Goal: Information Seeking & Learning: Learn about a topic

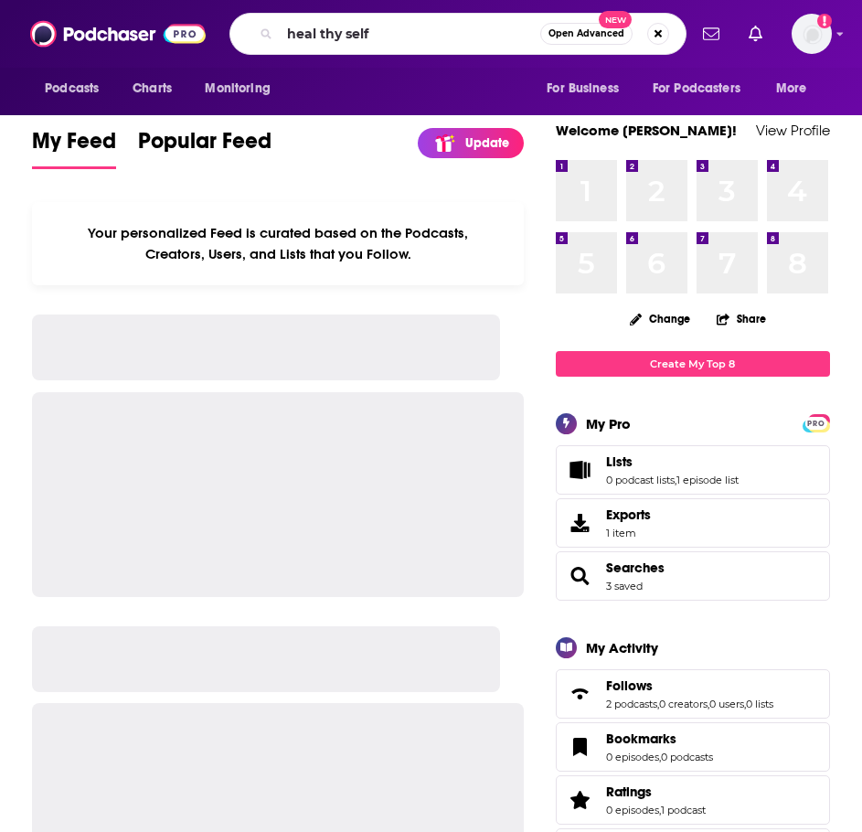
type input "heal thy self"
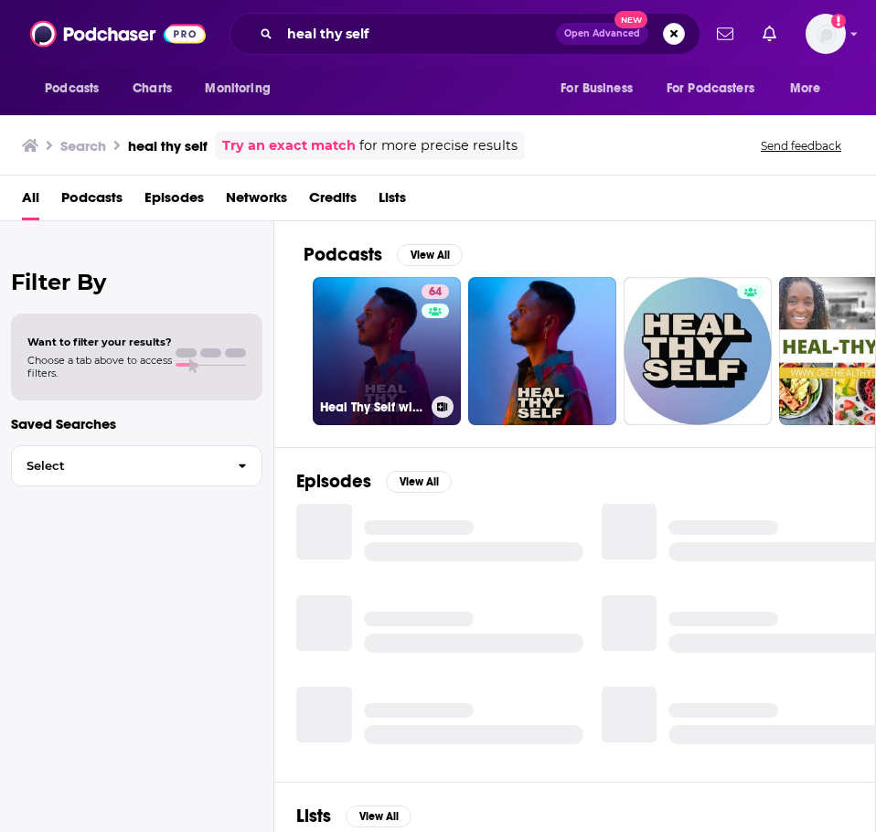
click at [386, 332] on link "64 Heal Thy Self with Dr. G" at bounding box center [387, 351] width 148 height 148
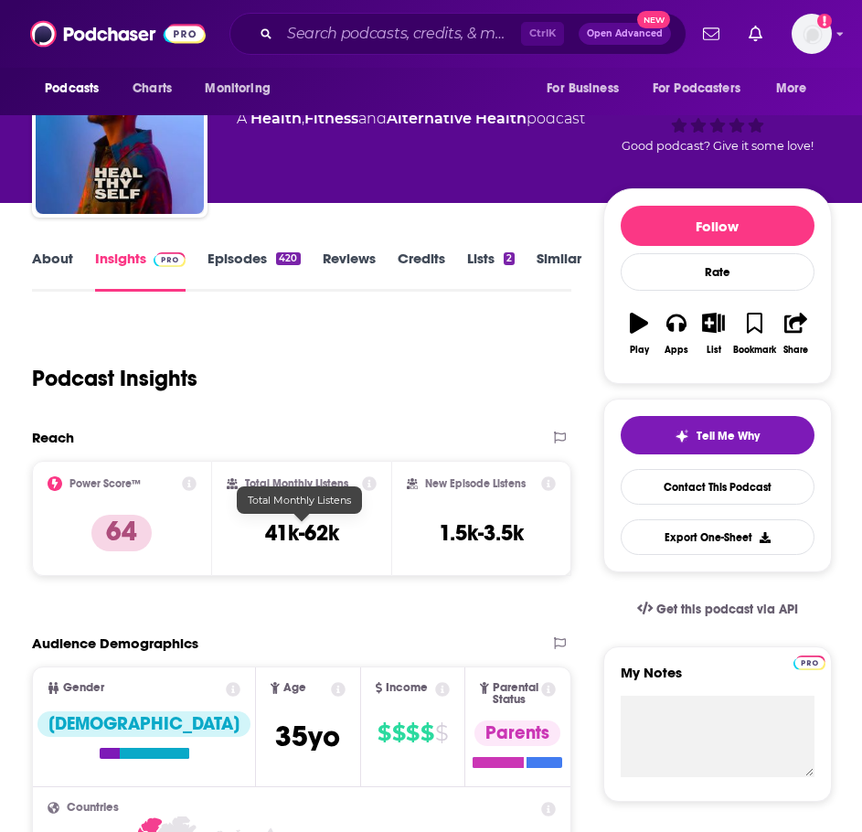
scroll to position [183, 0]
